Goal: Use online tool/utility: Utilize a website feature to perform a specific function

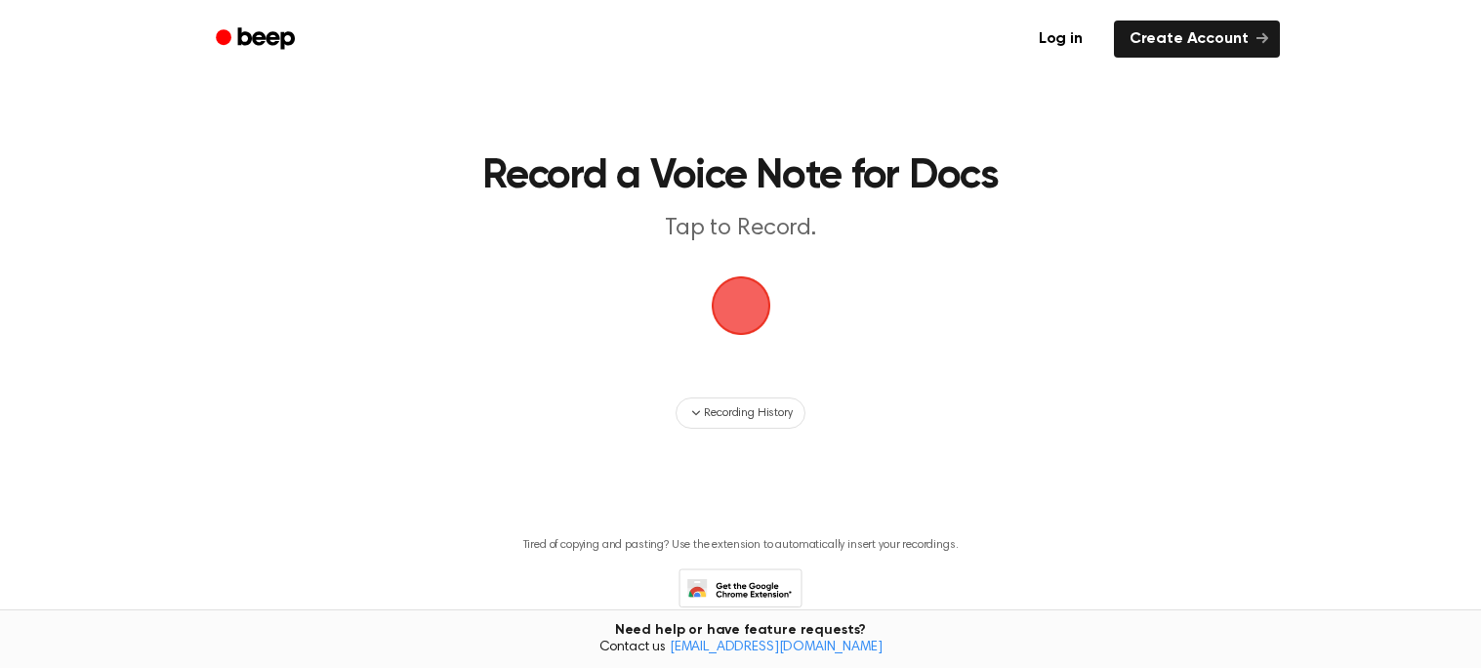
click at [741, 333] on span "button" at bounding box center [741, 305] width 55 height 55
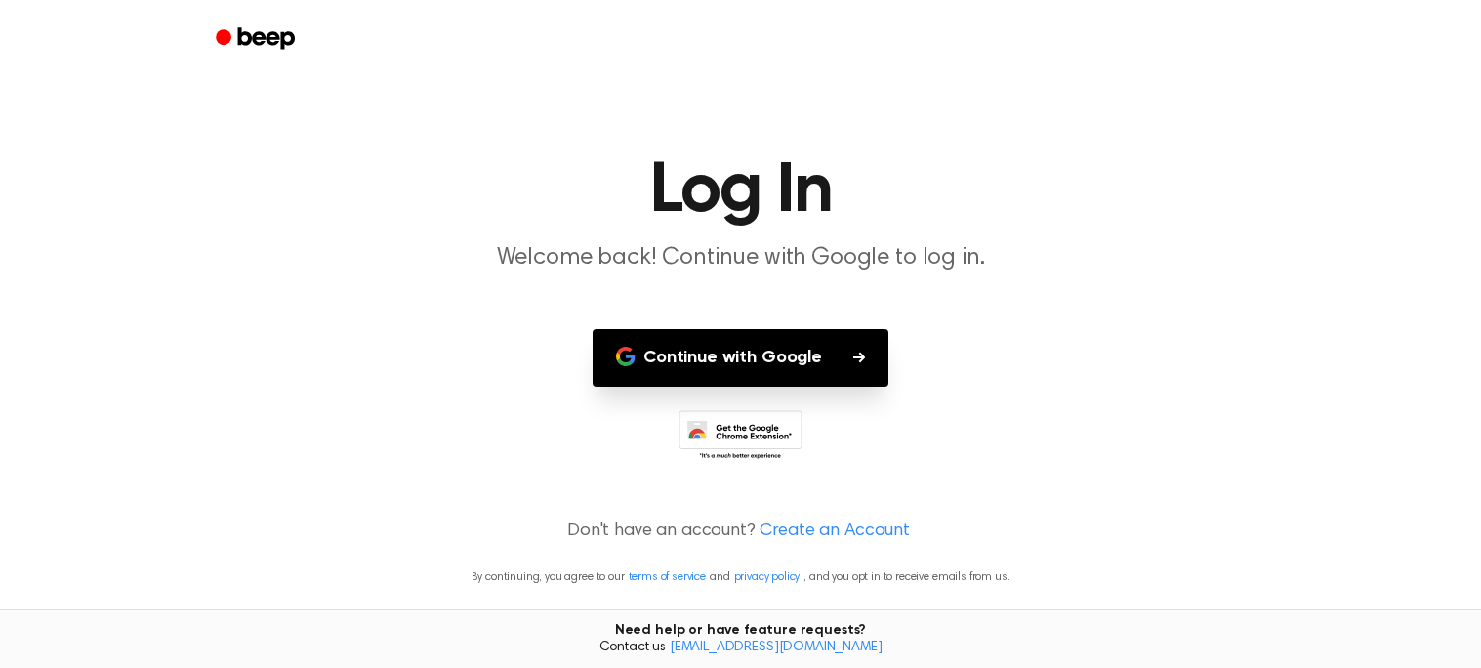
click at [741, 337] on button "Continue with Google" at bounding box center [741, 358] width 296 height 58
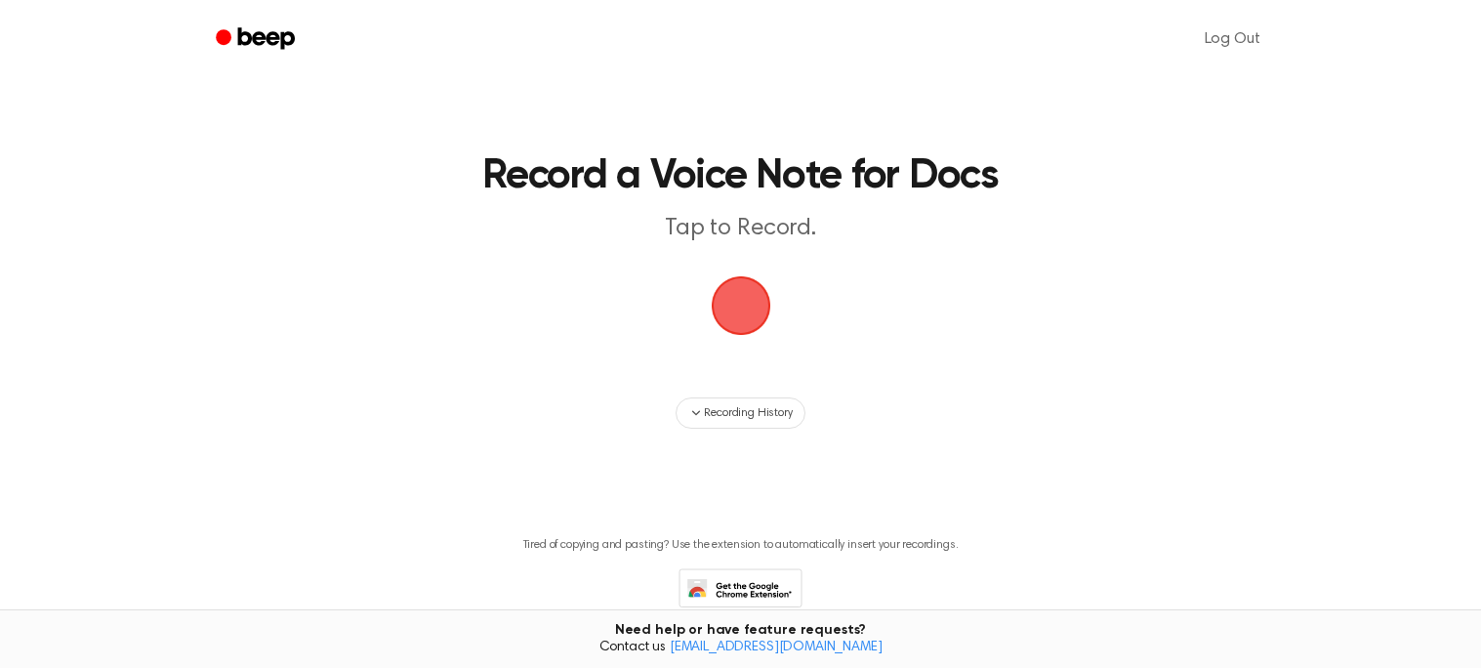
click at [752, 297] on span "button" at bounding box center [741, 305] width 55 height 55
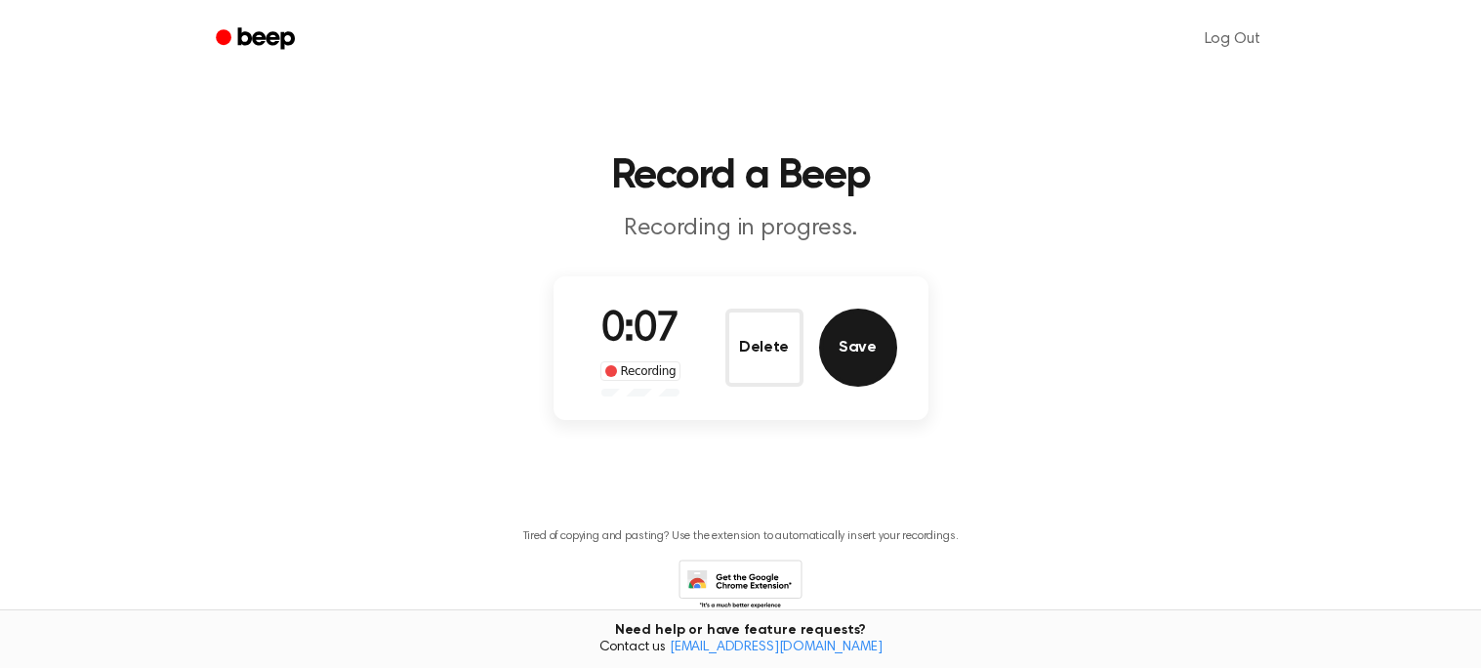
click at [856, 366] on button "Save" at bounding box center [858, 348] width 78 height 78
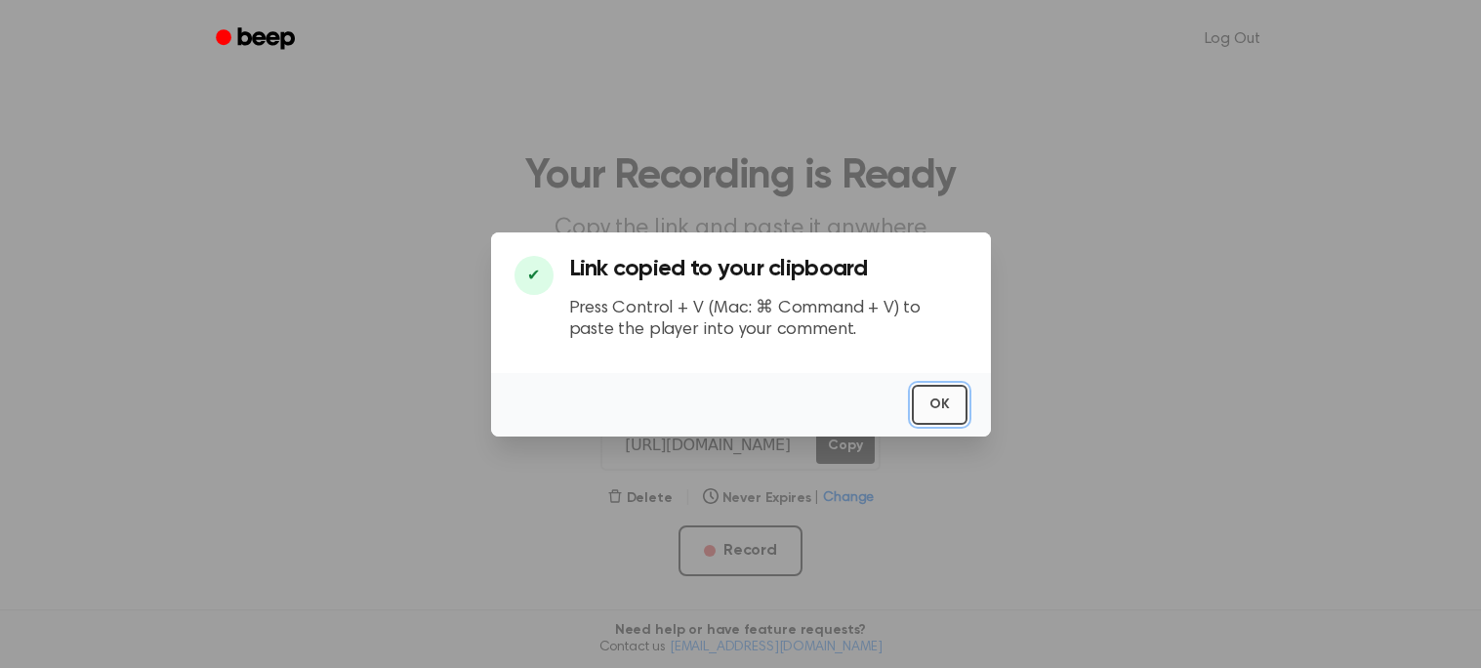
click at [952, 400] on button "OK" at bounding box center [940, 405] width 56 height 40
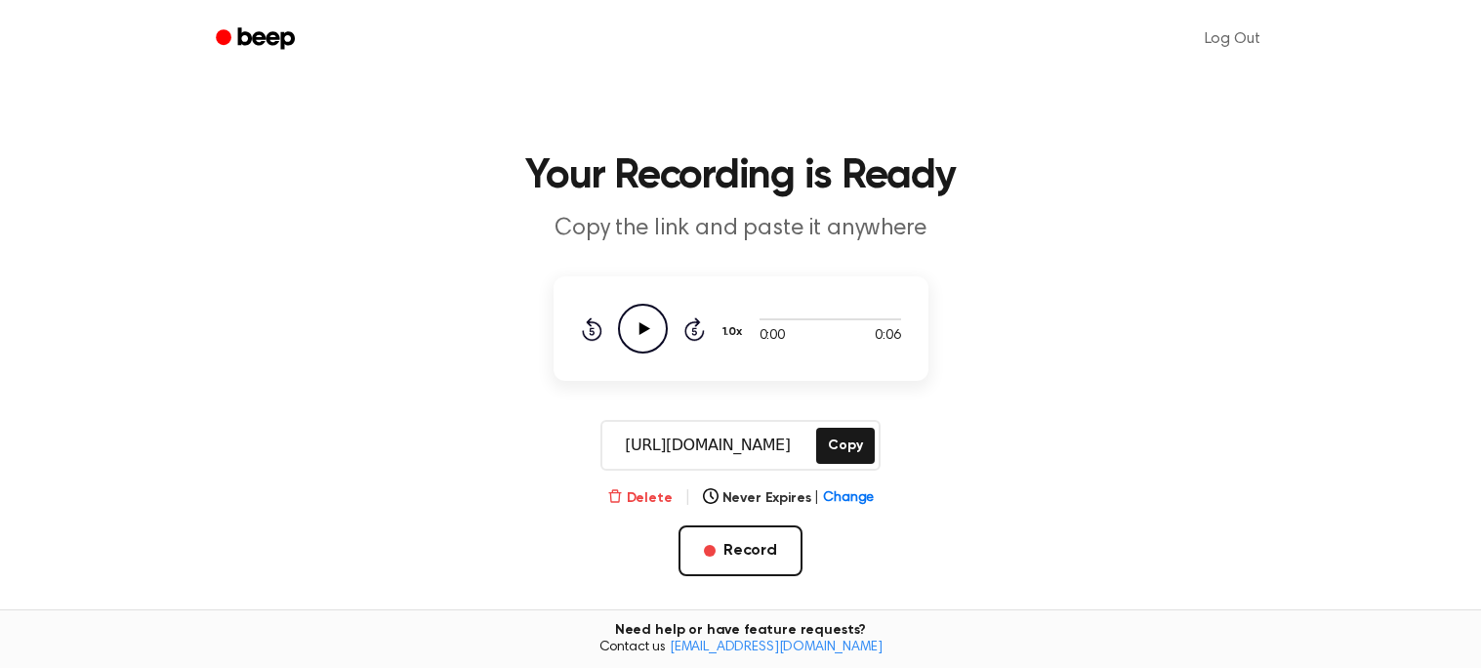
click at [636, 491] on button "Delete" at bounding box center [639, 498] width 65 height 21
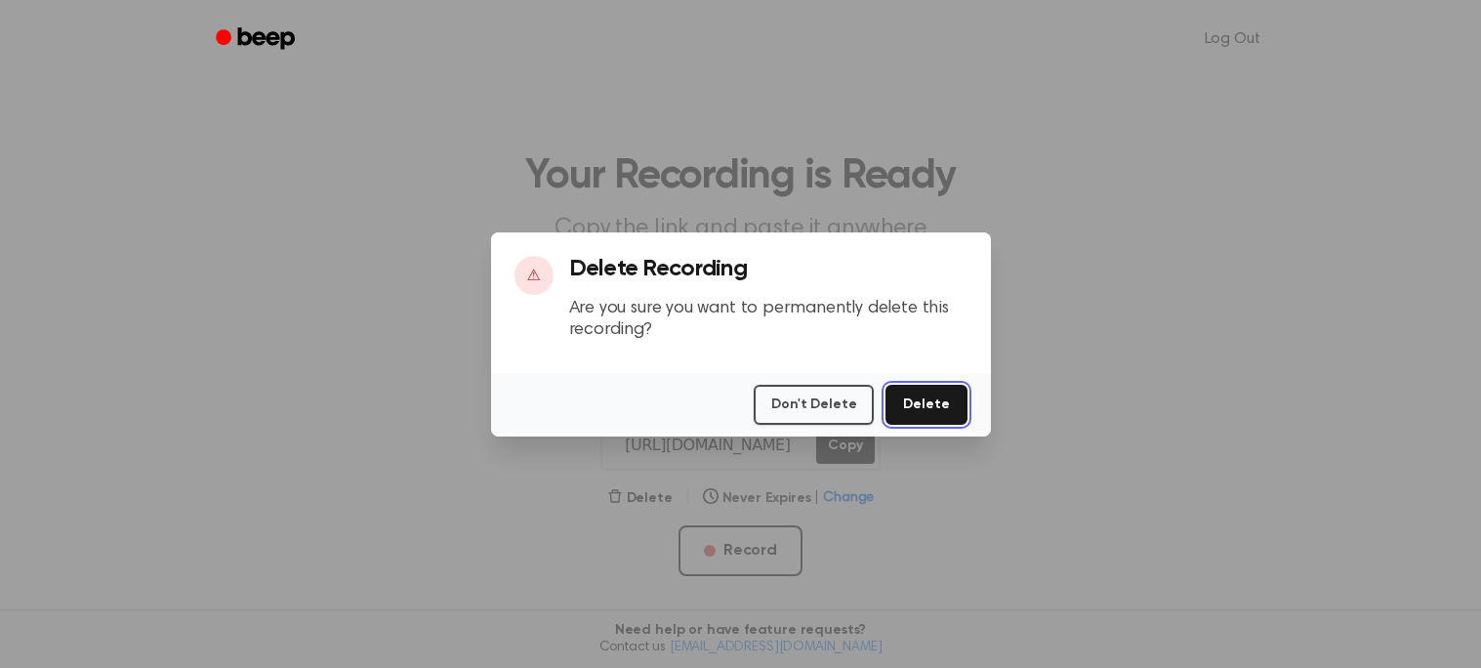
click at [937, 411] on button "Delete" at bounding box center [926, 405] width 81 height 40
